Goal: Information Seeking & Learning: Learn about a topic

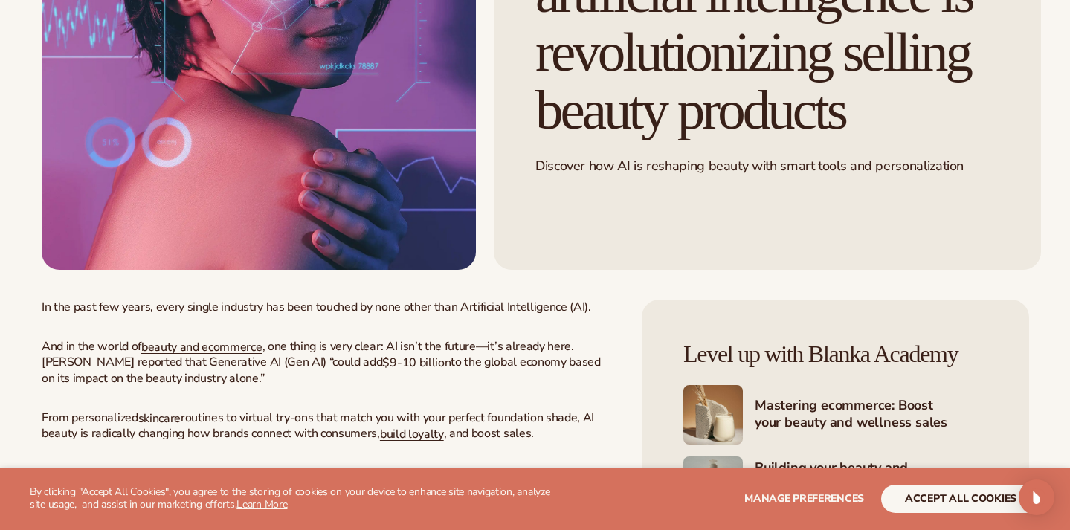
scroll to position [788, 0]
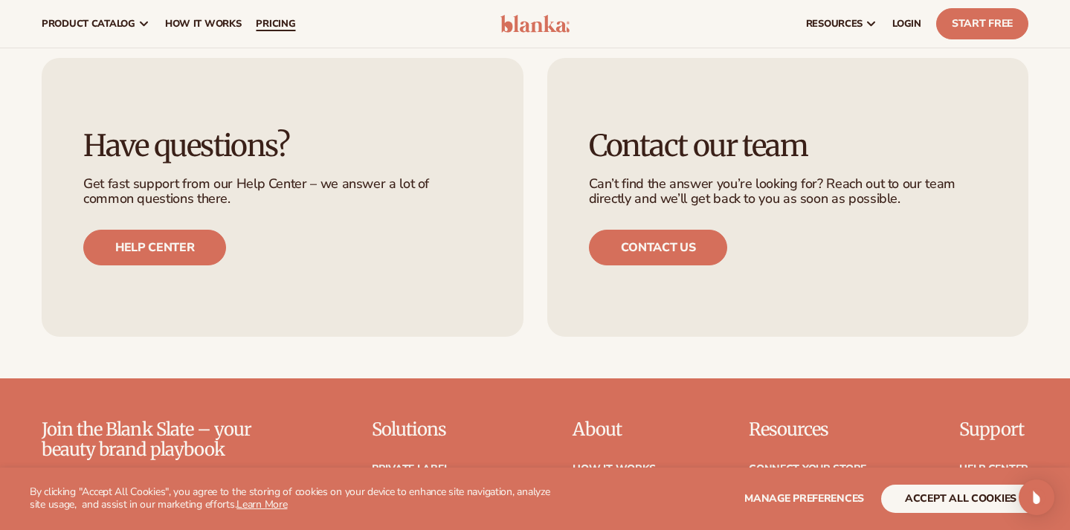
scroll to position [231, 0]
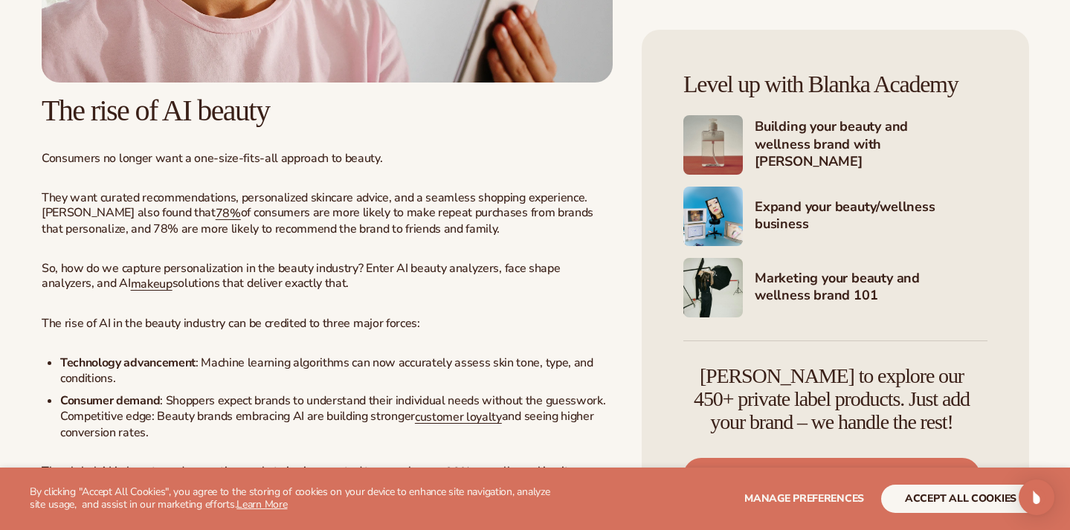
scroll to position [1226, 0]
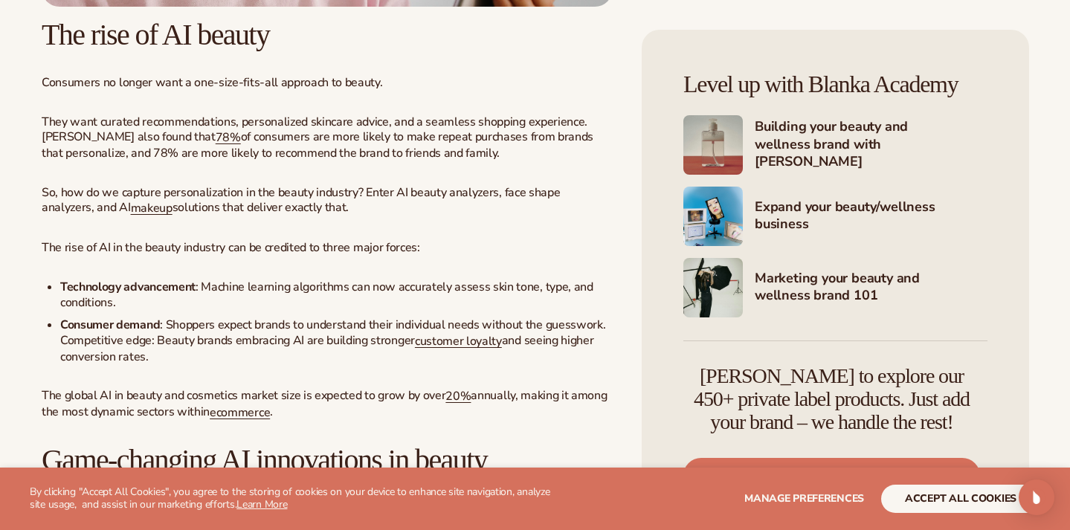
click at [779, 141] on h4 "Building your beauty and wellness brand with Blanka" at bounding box center [871, 145] width 233 height 54
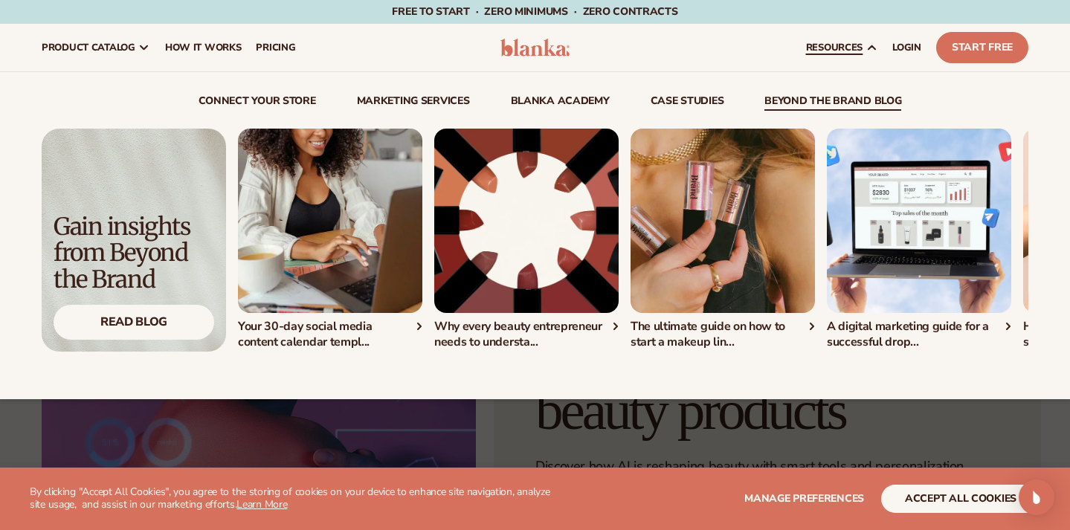
click at [819, 103] on link "beyond the brand blog" at bounding box center [832, 103] width 137 height 15
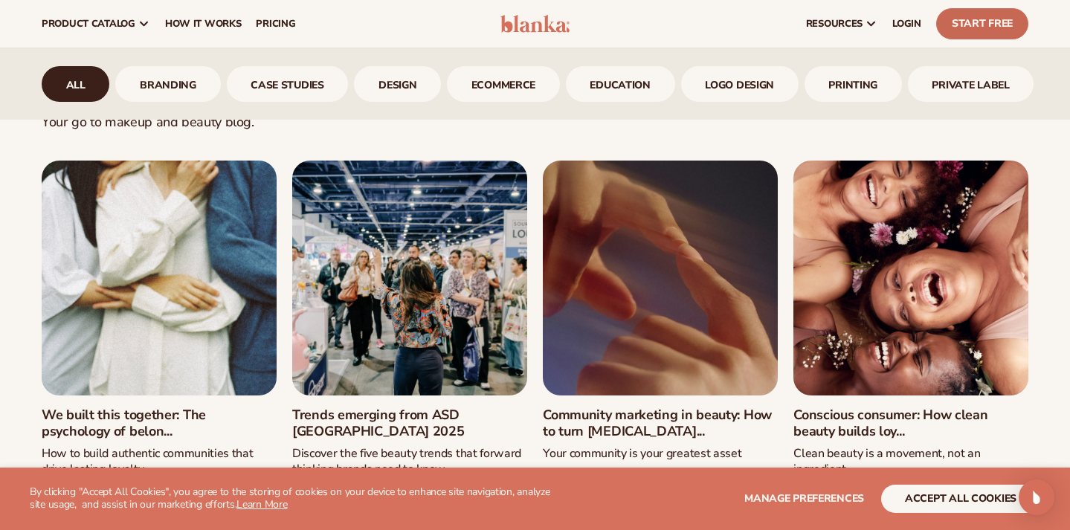
scroll to position [480, 0]
